Goal: Task Accomplishment & Management: Use online tool/utility

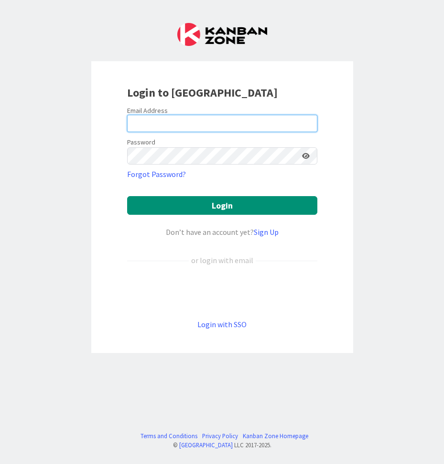
click at [210, 123] on input "email" at bounding box center [222, 123] width 190 height 17
click at [406, 86] on div "Login to [GEOGRAPHIC_DATA] Email Address Password Forgot Password? Login Don’t …" at bounding box center [222, 232] width 444 height 464
type input "[EMAIL_ADDRESS][DOMAIN_NAME]"
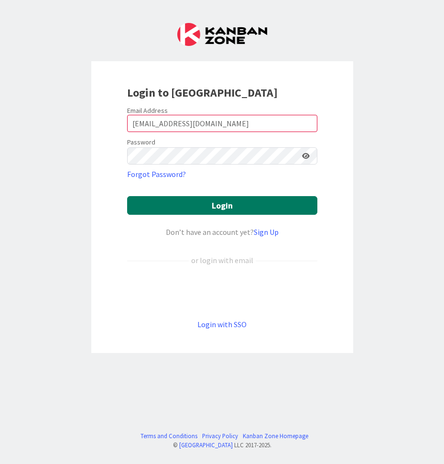
click at [269, 207] on button "Login" at bounding box center [222, 205] width 190 height 19
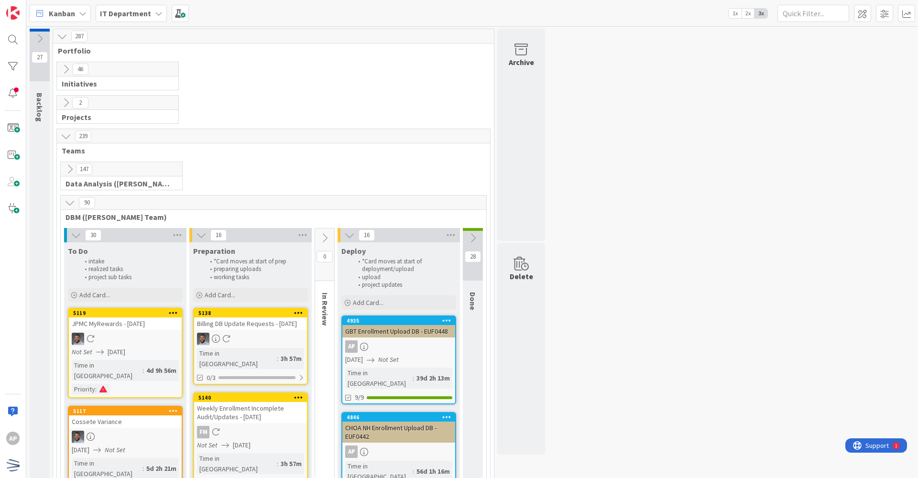
click at [69, 205] on icon at bounding box center [70, 202] width 11 height 11
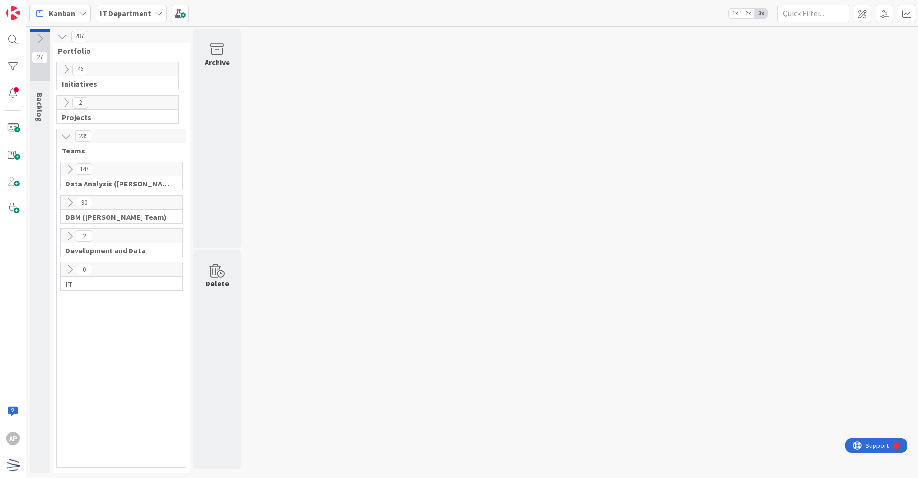
click at [69, 205] on icon at bounding box center [70, 202] width 11 height 11
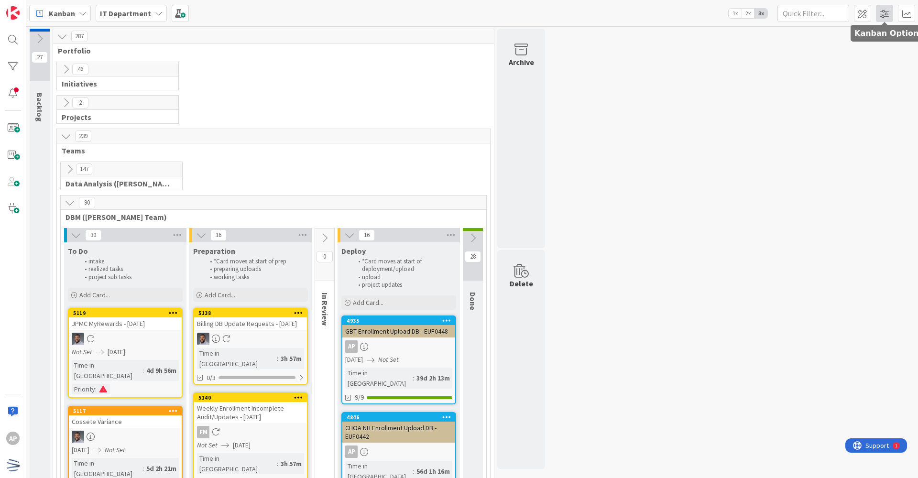
click at [444, 18] on span at bounding box center [884, 13] width 17 height 17
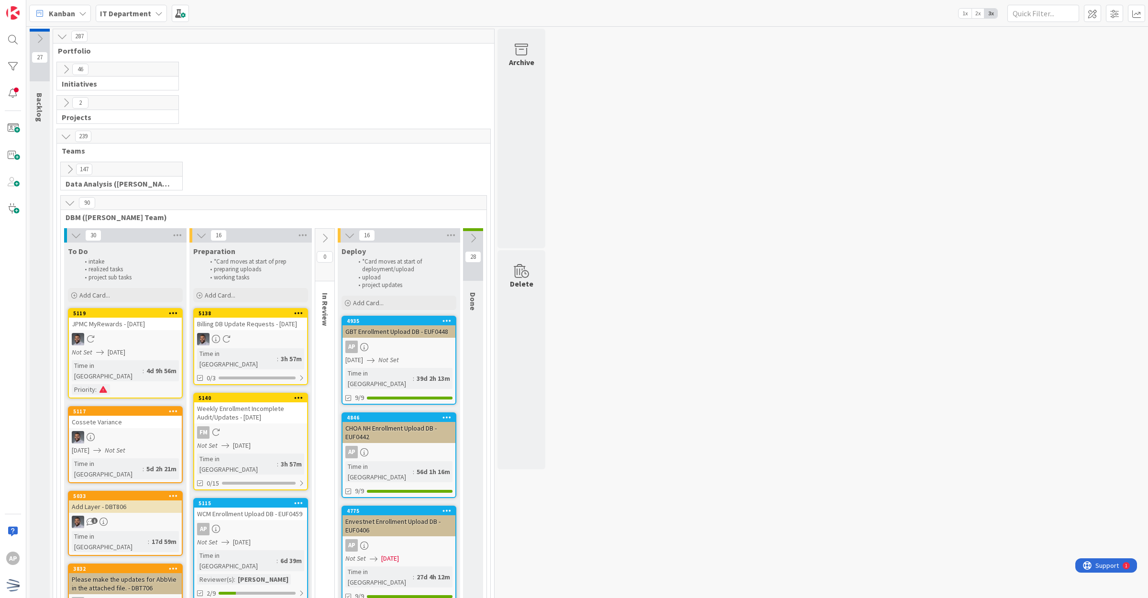
click at [444, 235] on icon at bounding box center [451, 235] width 12 height 14
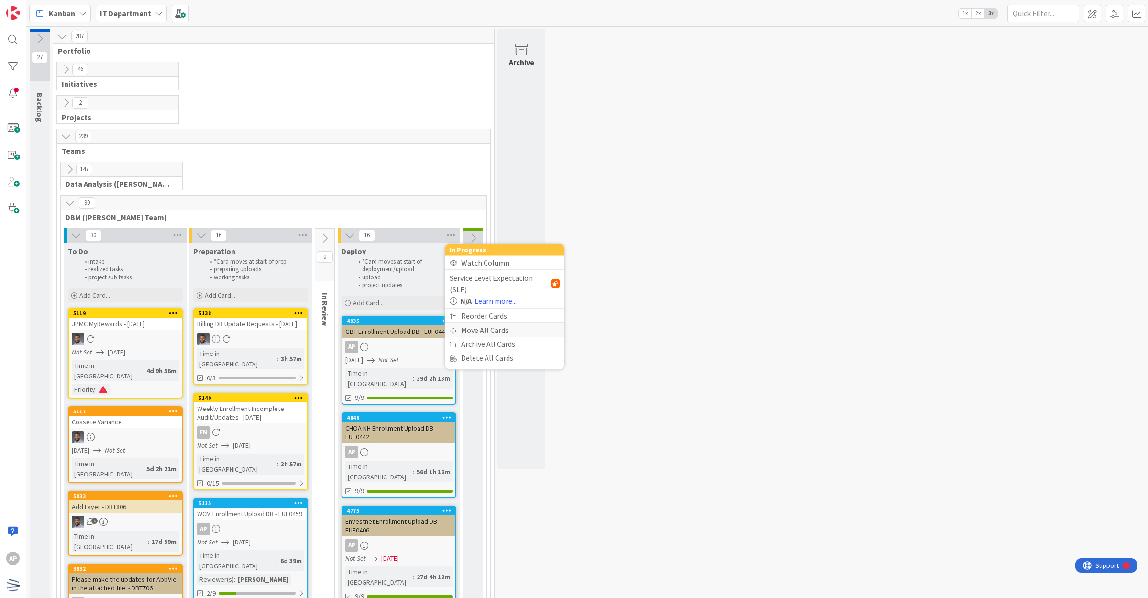
click at [444, 323] on div "Move All Cards" at bounding box center [505, 330] width 120 height 14
click at [444, 306] on button "Deploy" at bounding box center [505, 311] width 110 height 17
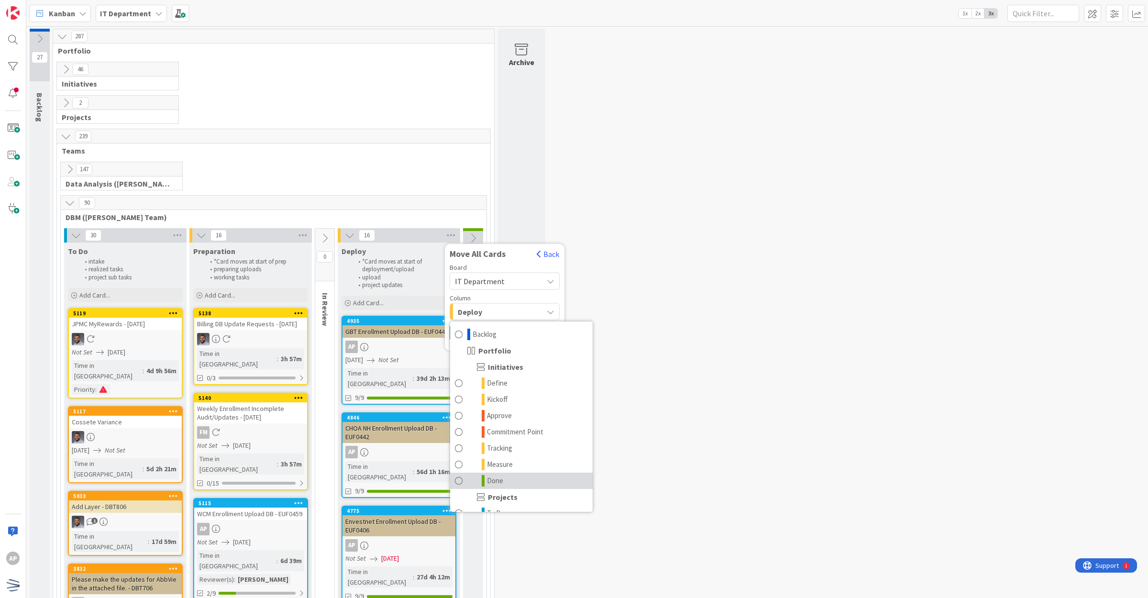
click at [444, 463] on link "Done" at bounding box center [521, 480] width 143 height 16
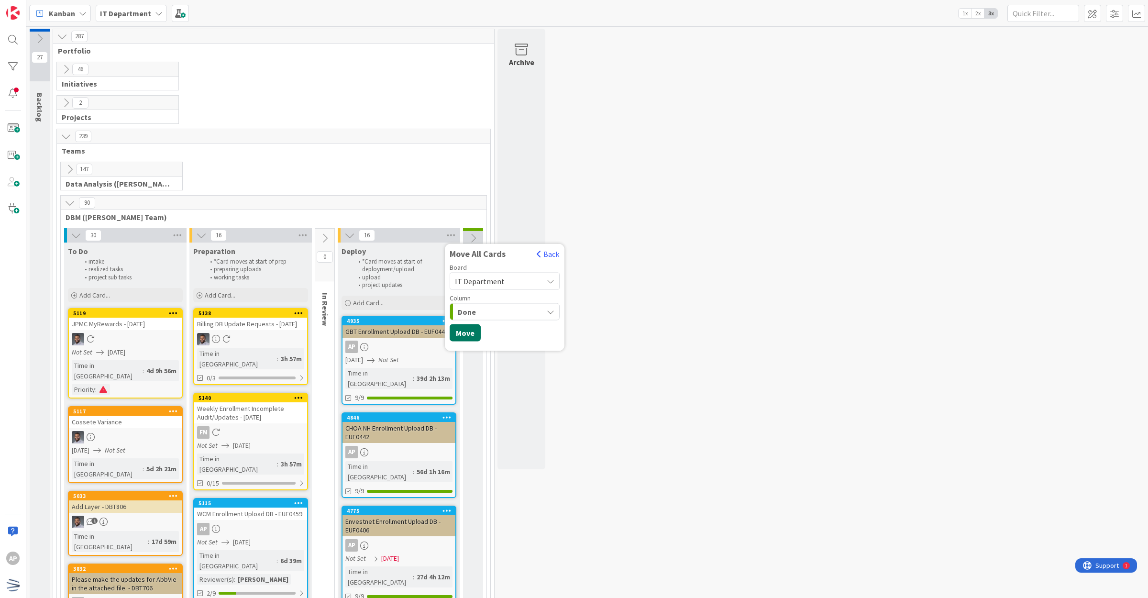
click at [444, 329] on button "Move" at bounding box center [465, 332] width 31 height 17
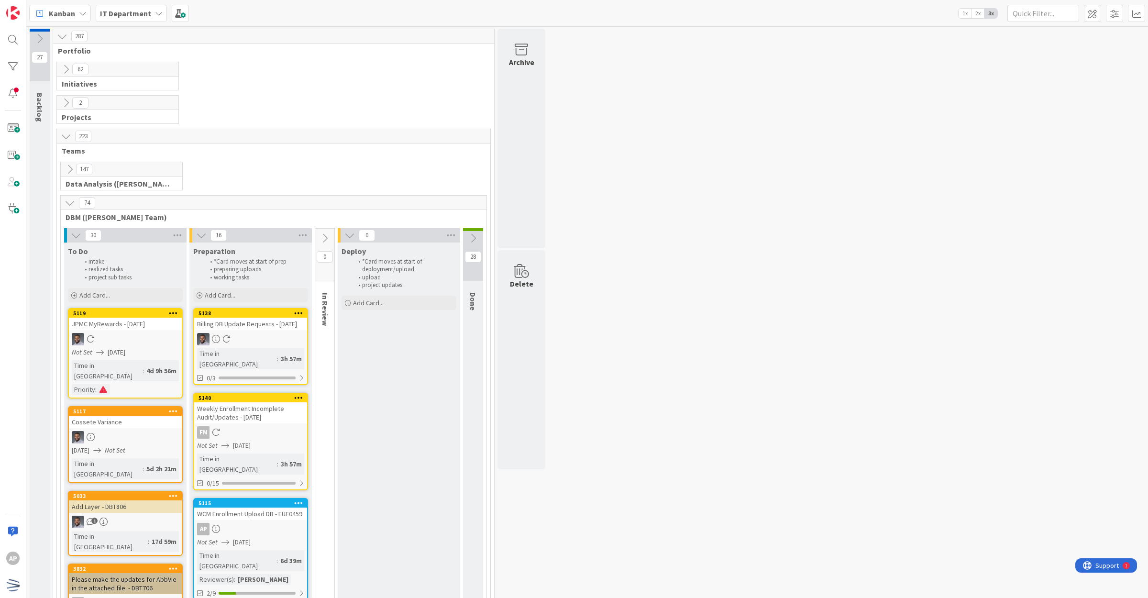
scroll to position [120, 0]
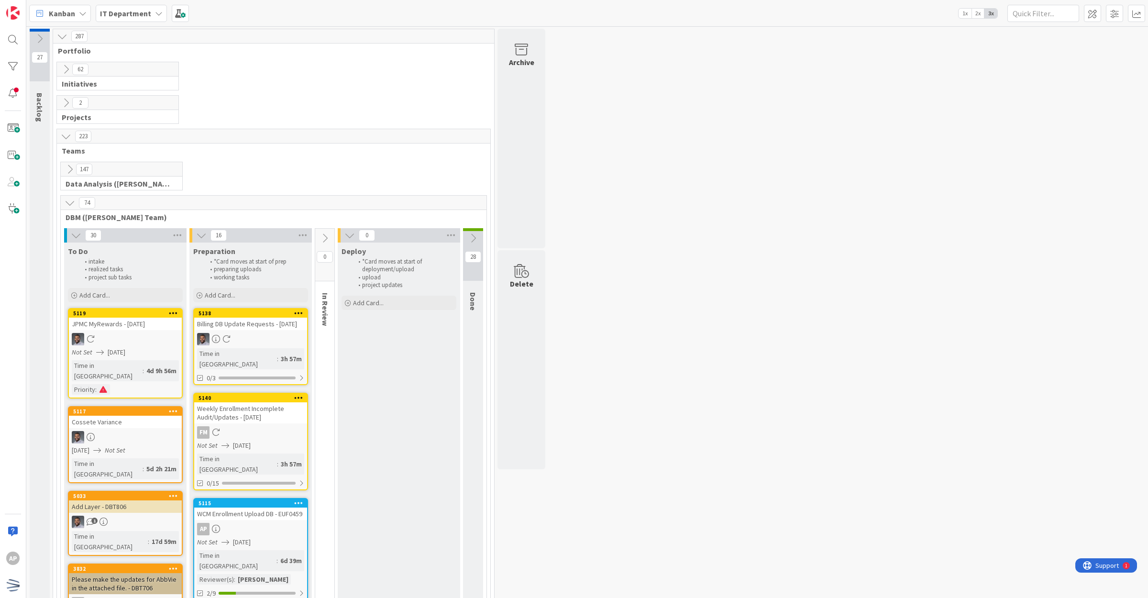
click at [73, 204] on icon at bounding box center [70, 202] width 11 height 11
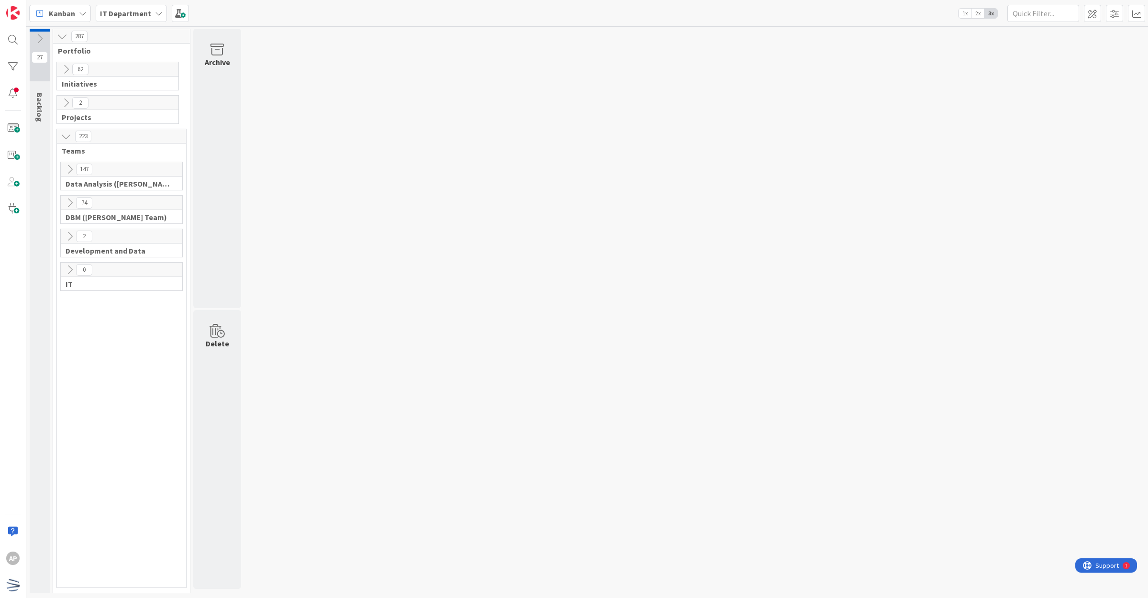
click at [66, 66] on icon at bounding box center [66, 69] width 11 height 11
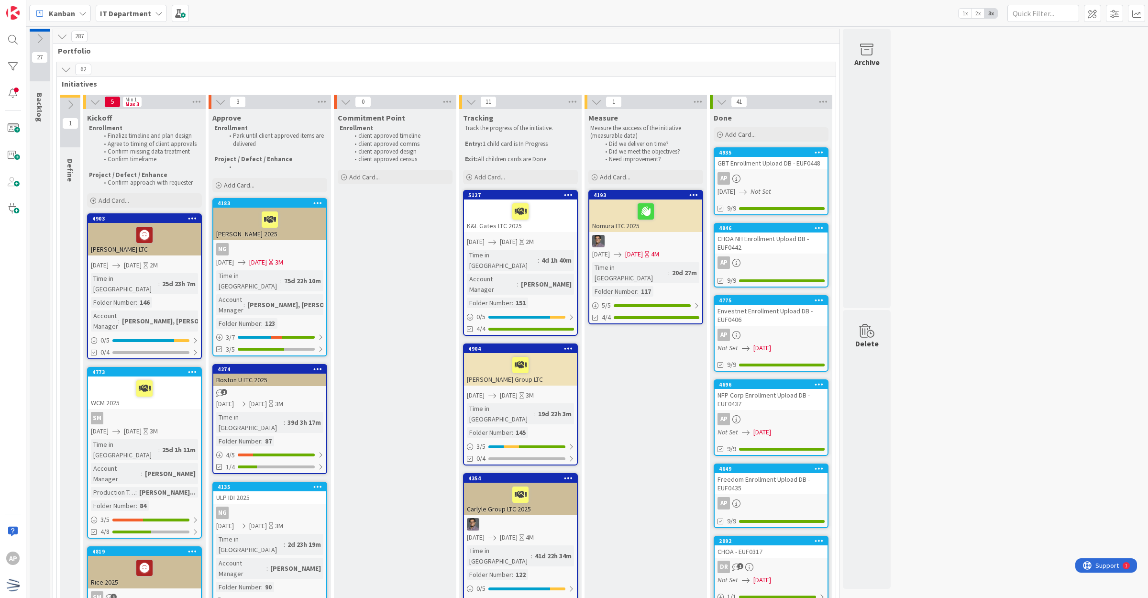
click at [67, 68] on icon at bounding box center [66, 69] width 11 height 11
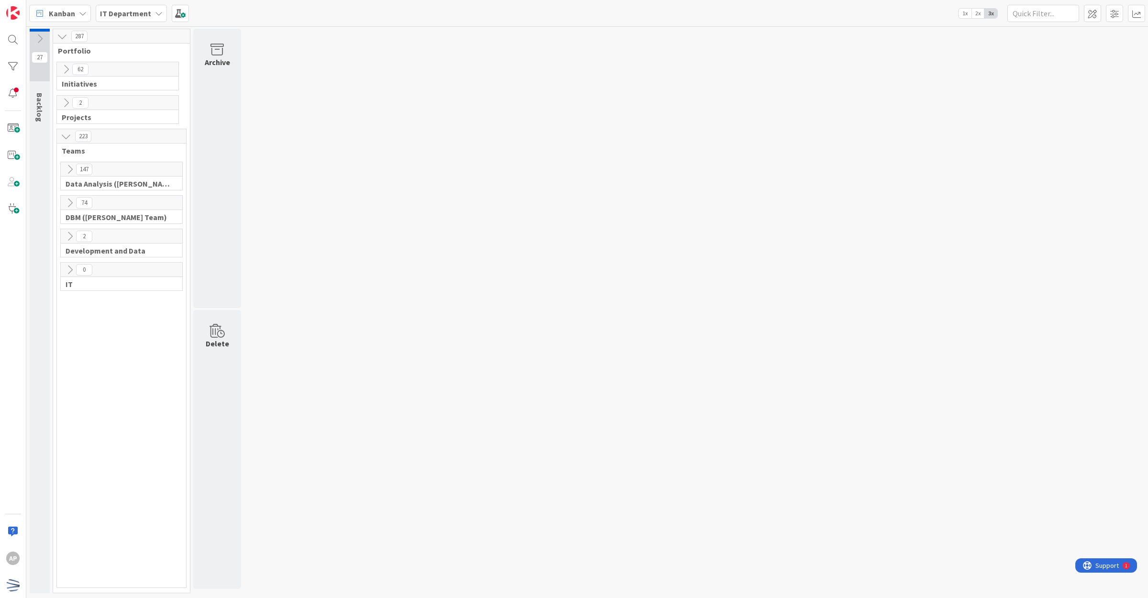
click at [64, 168] on button at bounding box center [70, 169] width 12 height 12
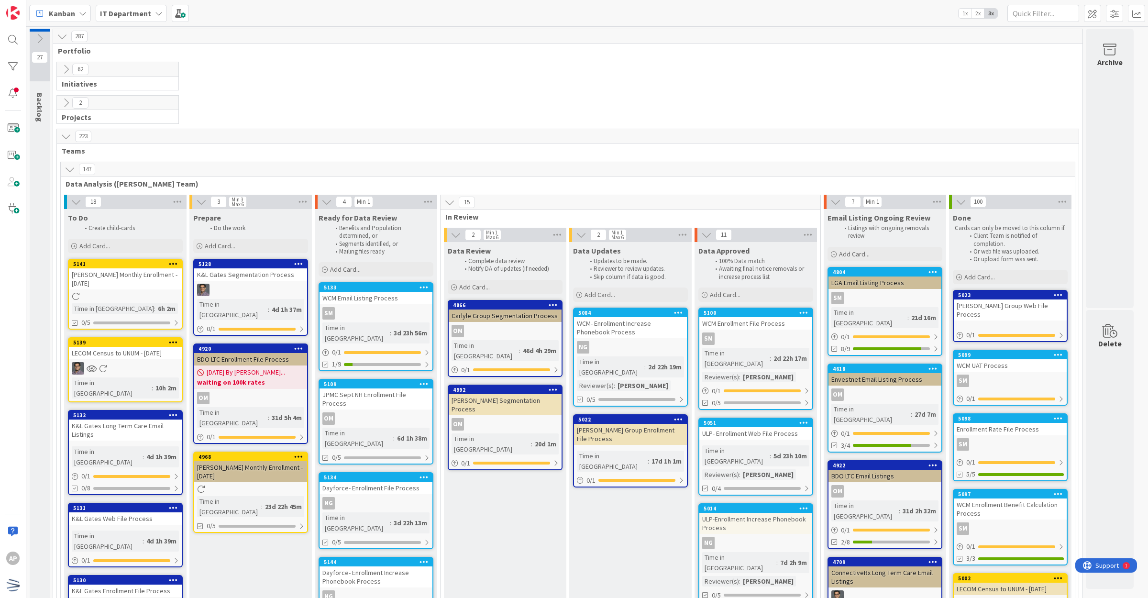
click at [71, 165] on icon at bounding box center [70, 169] width 11 height 11
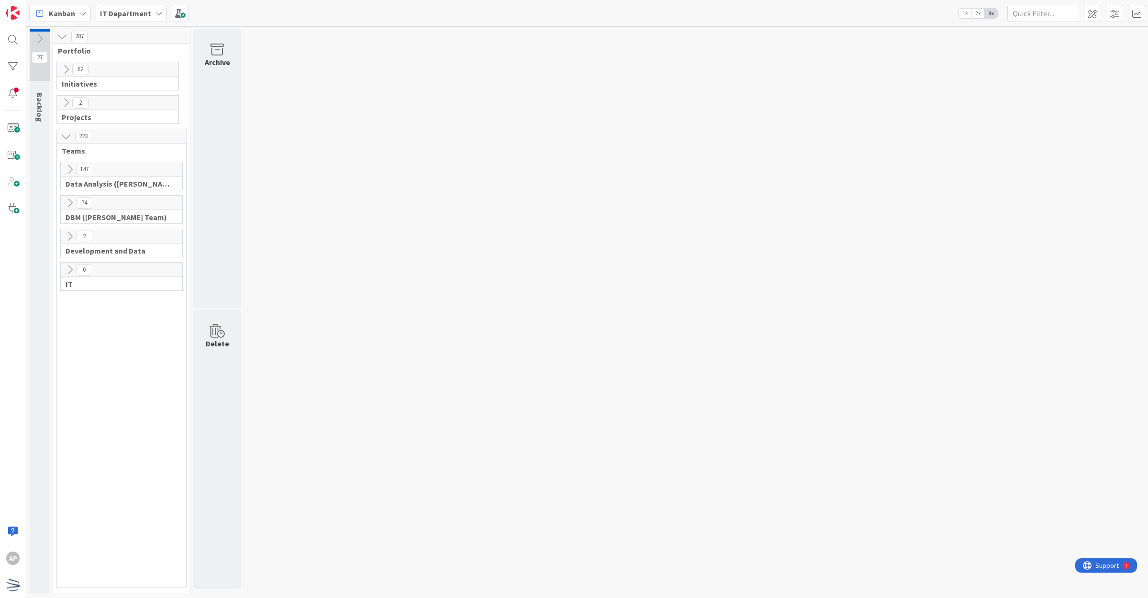
click at [71, 199] on icon at bounding box center [70, 202] width 11 height 11
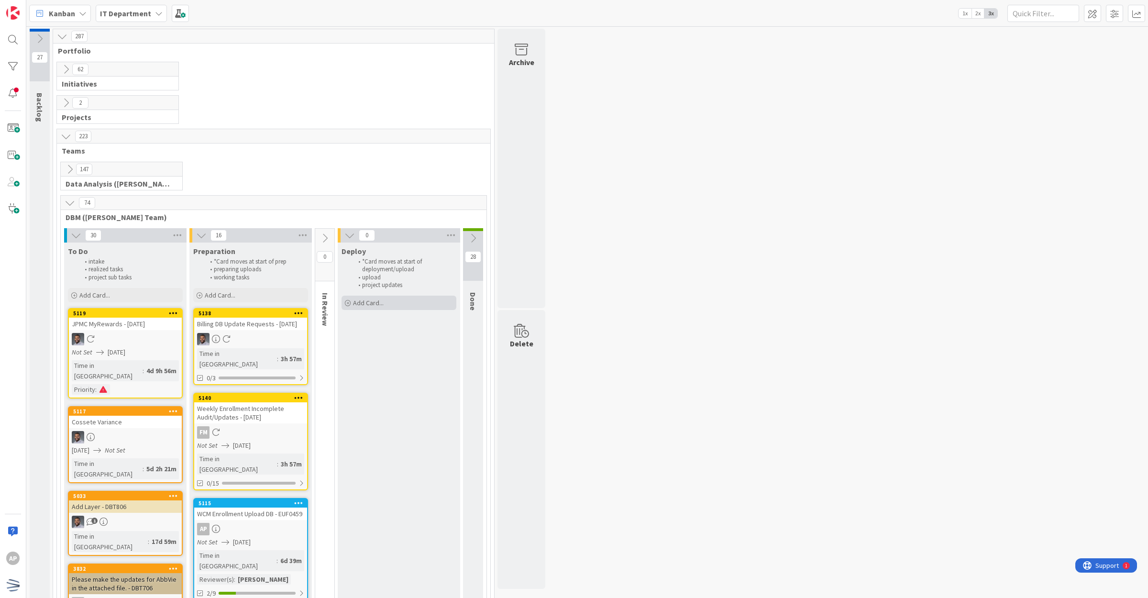
scroll to position [120, 0]
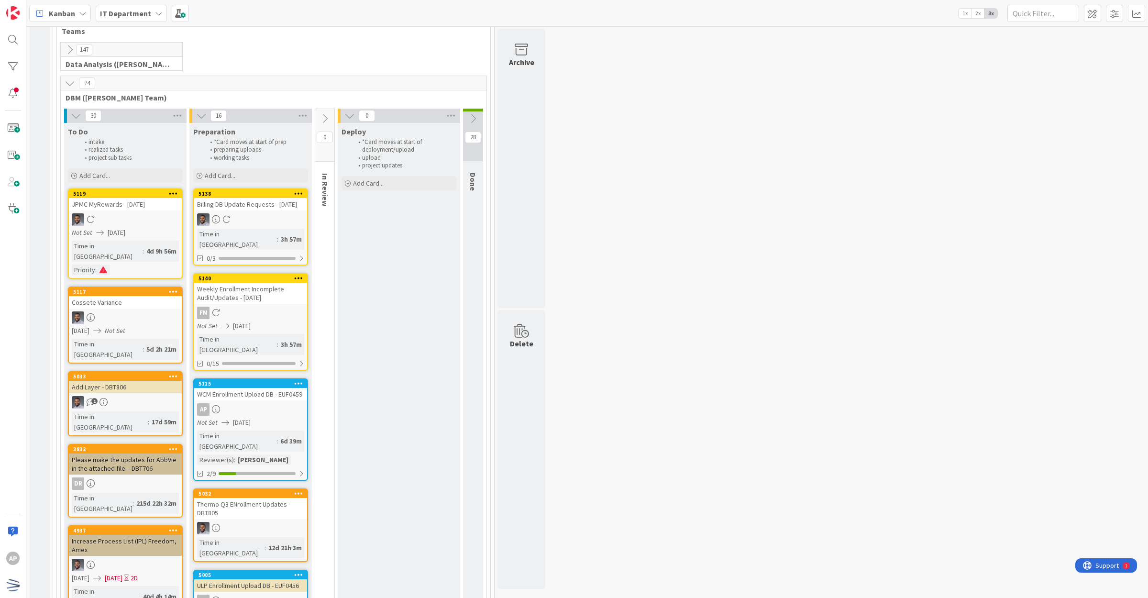
click at [66, 81] on icon at bounding box center [70, 83] width 11 height 11
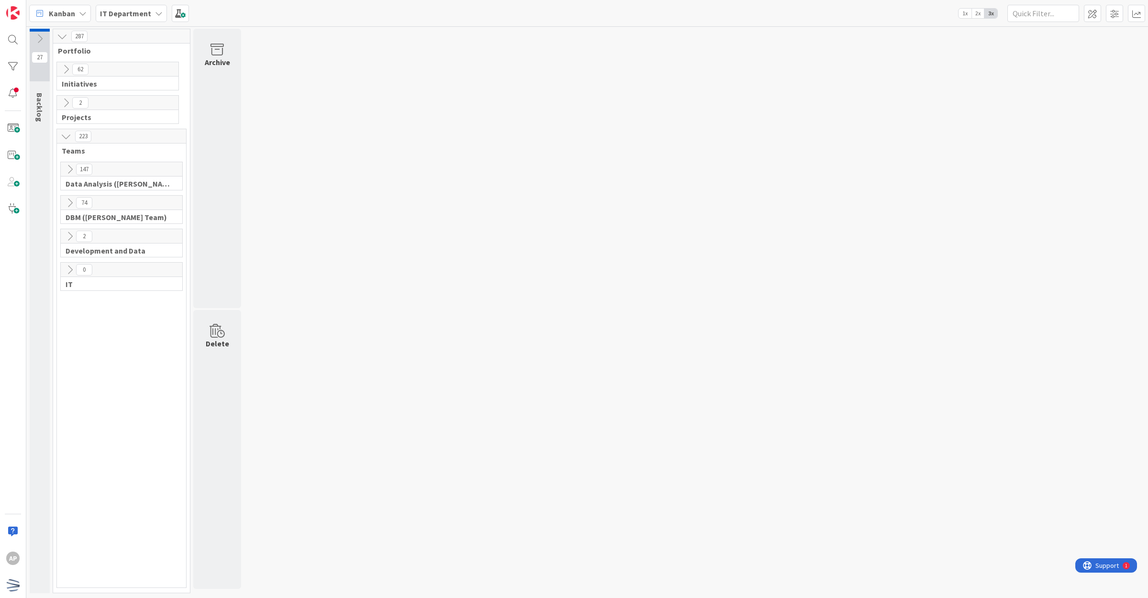
scroll to position [0, 0]
click at [66, 68] on icon at bounding box center [66, 69] width 11 height 11
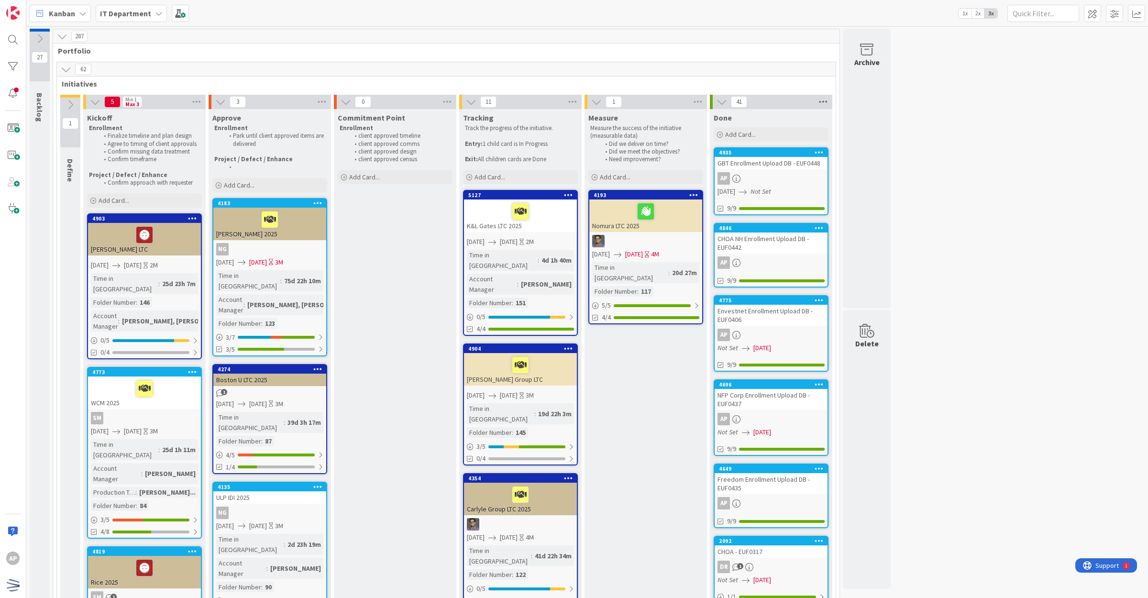
click at [444, 102] on icon at bounding box center [823, 102] width 12 height 14
click at [444, 204] on span "Archive Cards..." at bounding box center [857, 211] width 48 height 14
click at [444, 227] on button "Archive Now" at bounding box center [854, 229] width 64 height 15
click at [444, 161] on button "Archive All" at bounding box center [846, 165] width 48 height 17
